Goal: Task Accomplishment & Management: Manage account settings

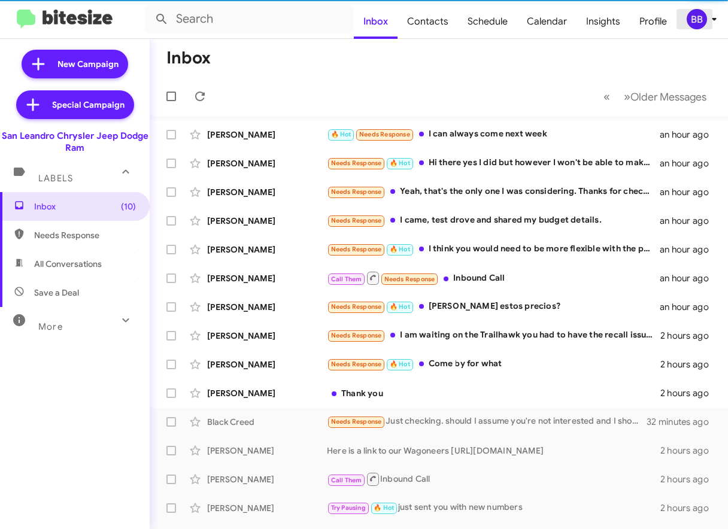
click at [698, 22] on div "BB" at bounding box center [697, 19] width 20 height 20
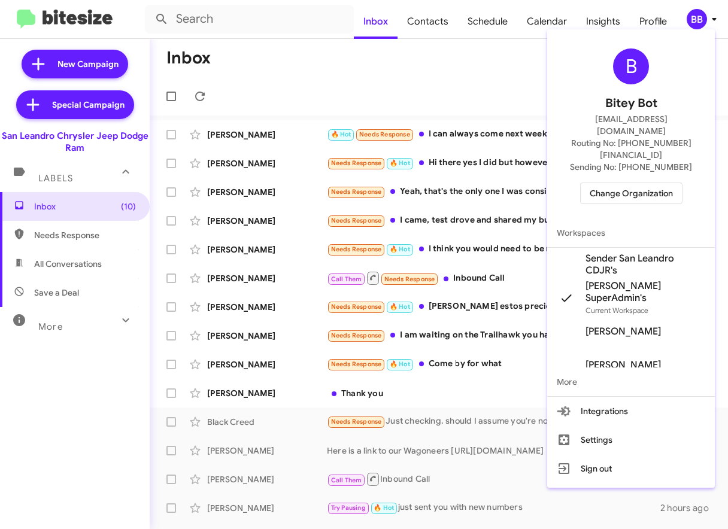
click at [623, 183] on span "Change Organization" at bounding box center [631, 193] width 83 height 20
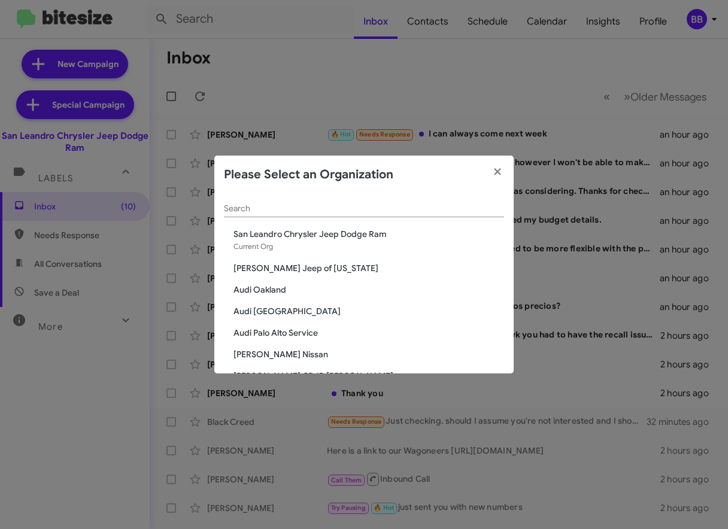
click at [283, 211] on input "Search" at bounding box center [364, 209] width 280 height 10
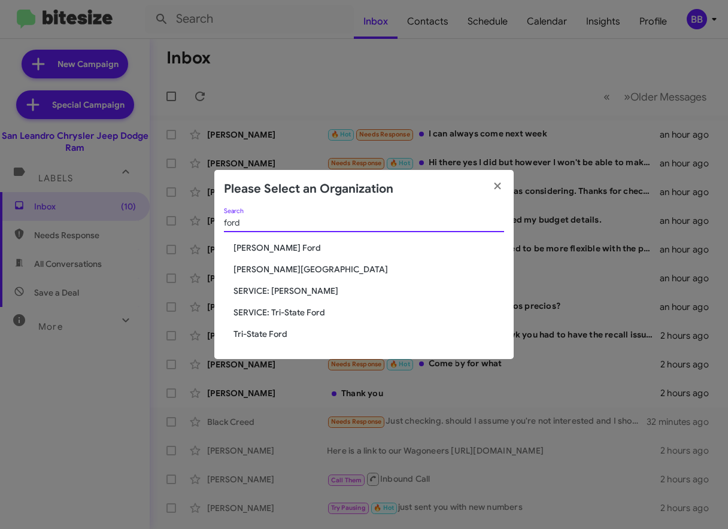
type input "ford"
click at [271, 330] on span "Tri-State Ford" at bounding box center [368, 334] width 271 height 12
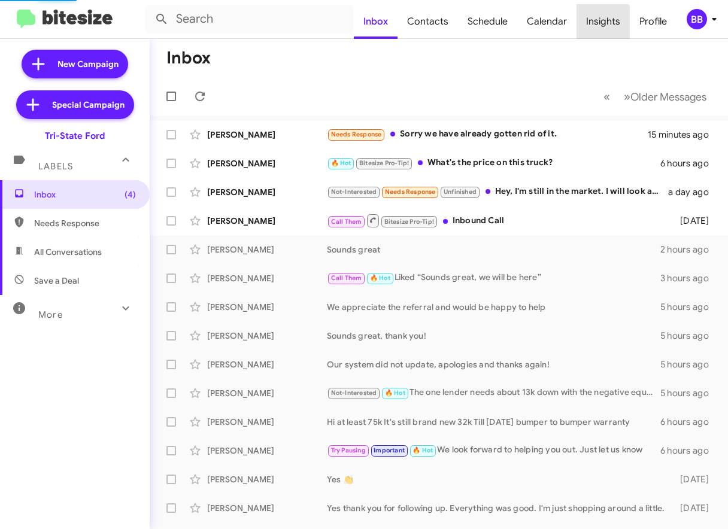
click at [602, 26] on span "Insights" at bounding box center [602, 21] width 53 height 35
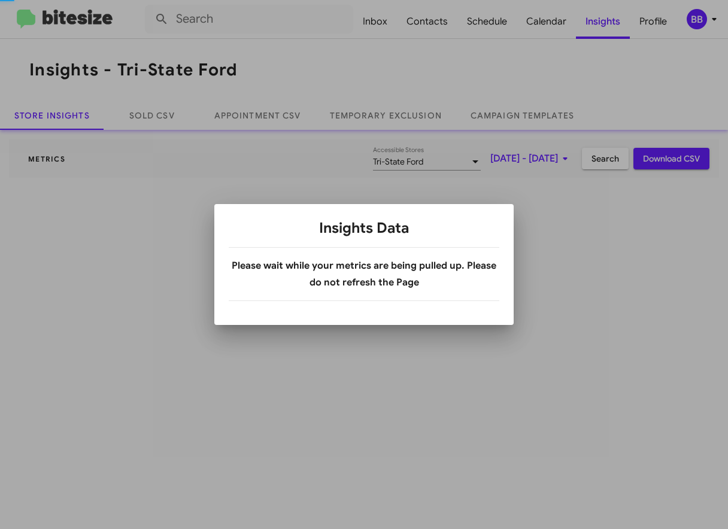
click at [602, 26] on div at bounding box center [364, 264] width 728 height 529
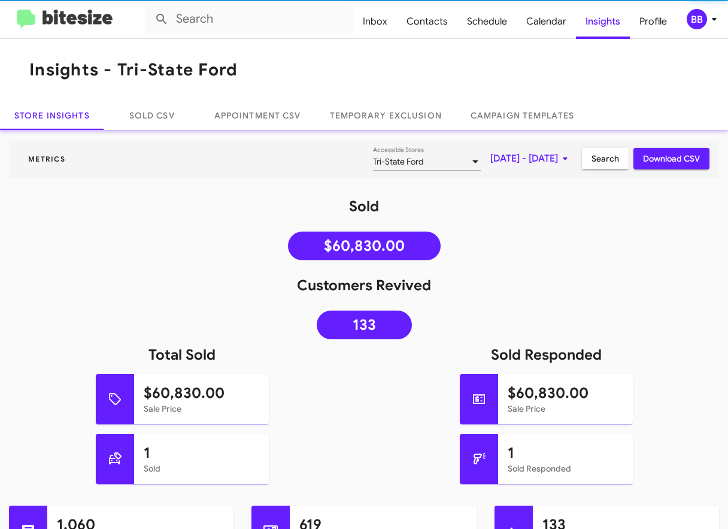
click at [511, 166] on span "[DATE] - [DATE]" at bounding box center [531, 159] width 82 height 22
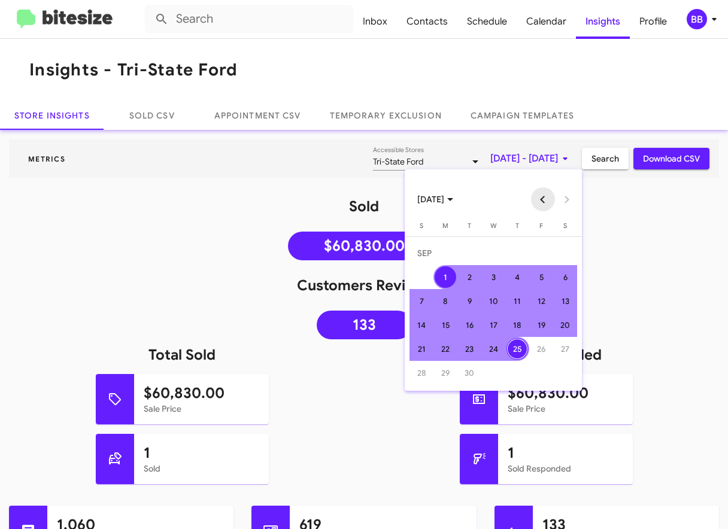
click at [541, 202] on button "Previous month" at bounding box center [543, 199] width 24 height 24
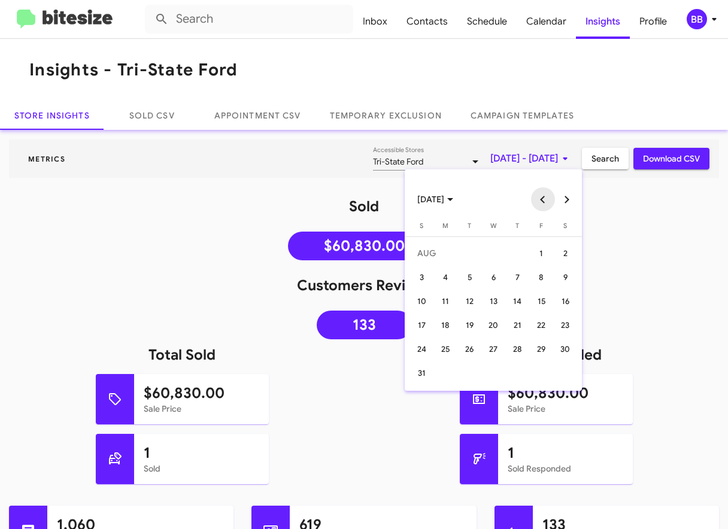
click at [541, 202] on button "Previous month" at bounding box center [543, 199] width 24 height 24
click at [420, 281] on div "1" at bounding box center [422, 277] width 22 height 22
click at [564, 202] on button "Next month" at bounding box center [567, 199] width 24 height 24
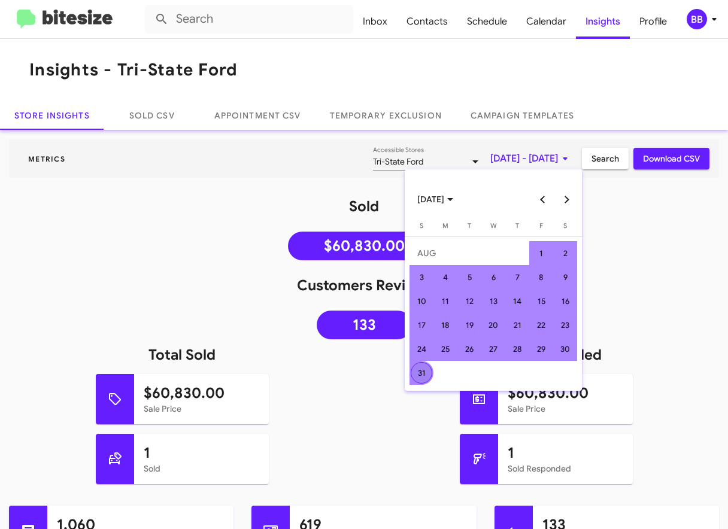
click at [420, 369] on div "31" at bounding box center [422, 373] width 22 height 22
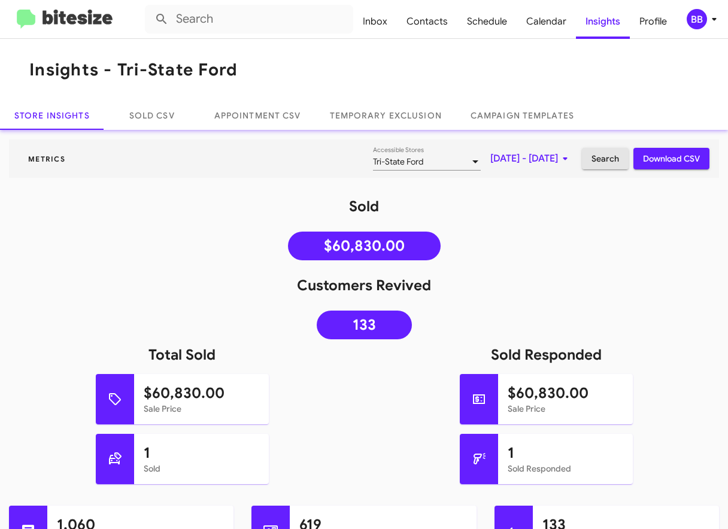
click at [611, 160] on span "Search" at bounding box center [605, 159] width 28 height 22
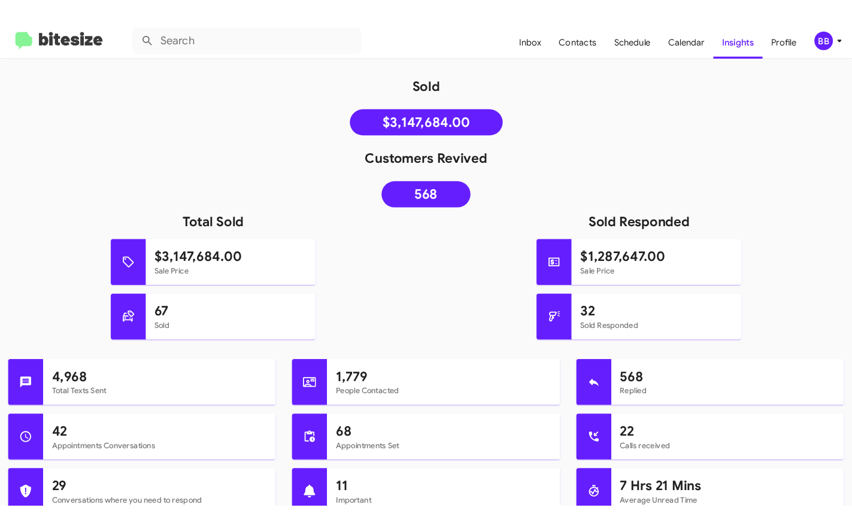
scroll to position [139, 0]
